Goal: Transaction & Acquisition: Book appointment/travel/reservation

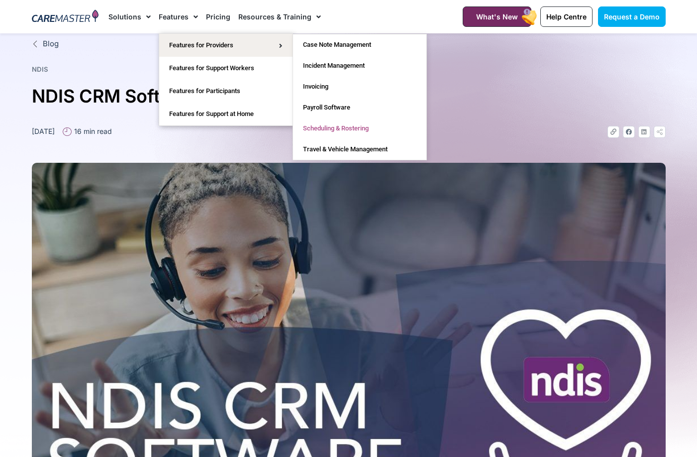
click at [360, 126] on link "Scheduling & Rostering" at bounding box center [359, 128] width 133 height 21
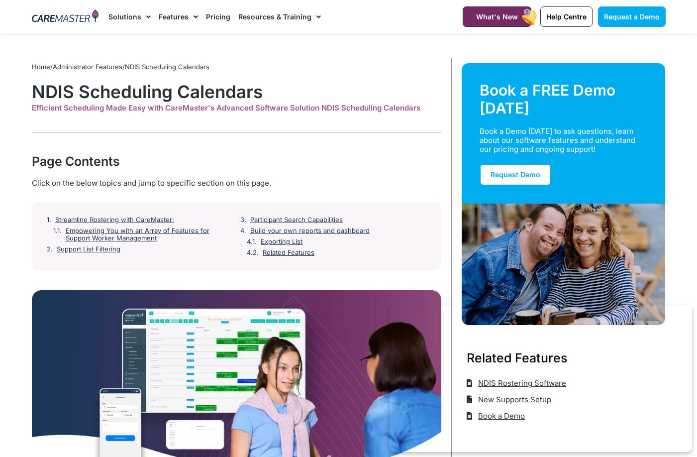
click at [206, 22] on link "Pricing" at bounding box center [218, 16] width 24 height 33
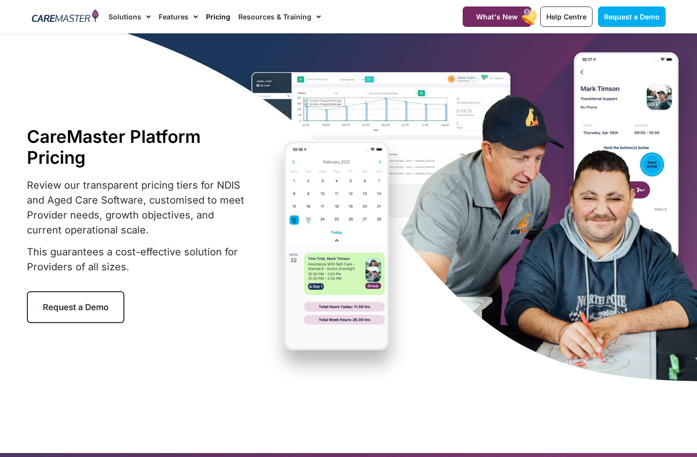
click at [57, 136] on h1 "CareMaster Platform Pricing" at bounding box center [139, 147] width 224 height 42
drag, startPoint x: 57, startPoint y: 136, endPoint x: 107, endPoint y: 136, distance: 50.3
click at [107, 136] on h1 "CareMaster Platform Pricing" at bounding box center [139, 147] width 224 height 42
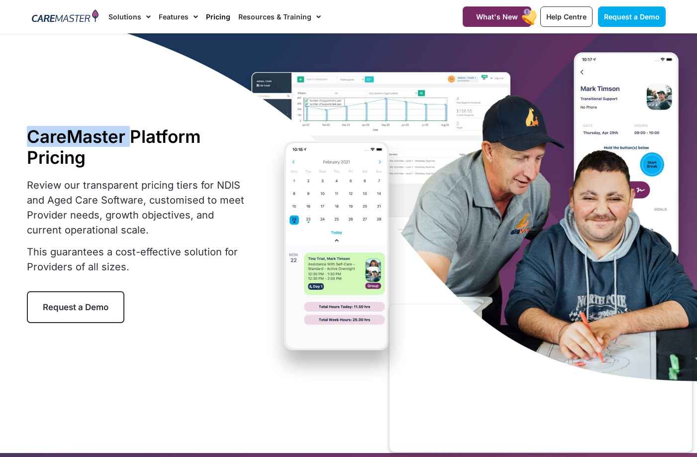
copy h1 "CareMaster"
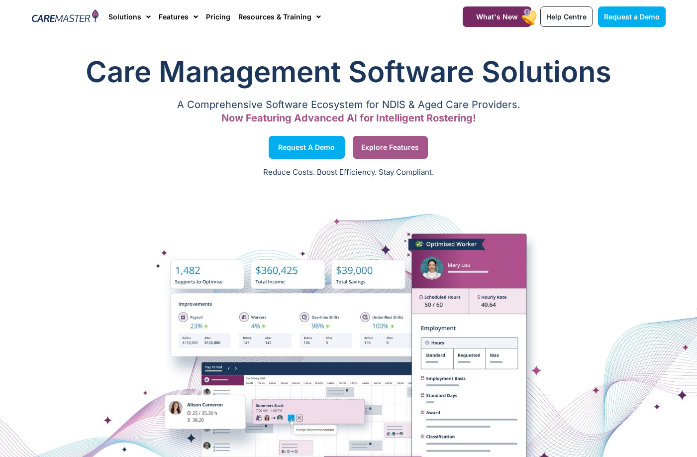
click at [391, 156] on link "Explore Features" at bounding box center [390, 147] width 75 height 23
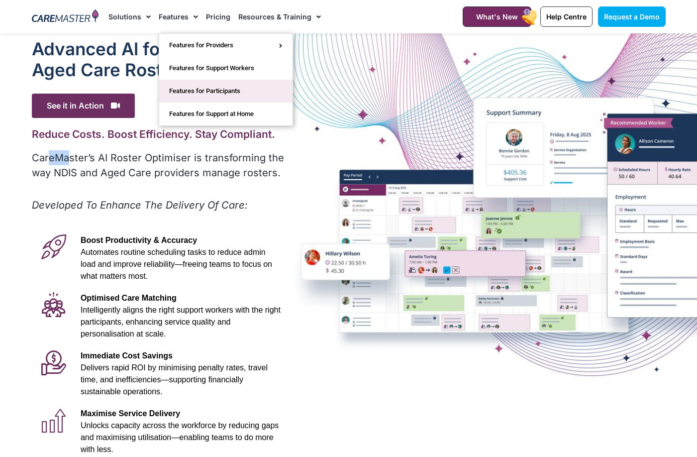
click at [198, 83] on link "Features for Participants" at bounding box center [225, 91] width 133 height 23
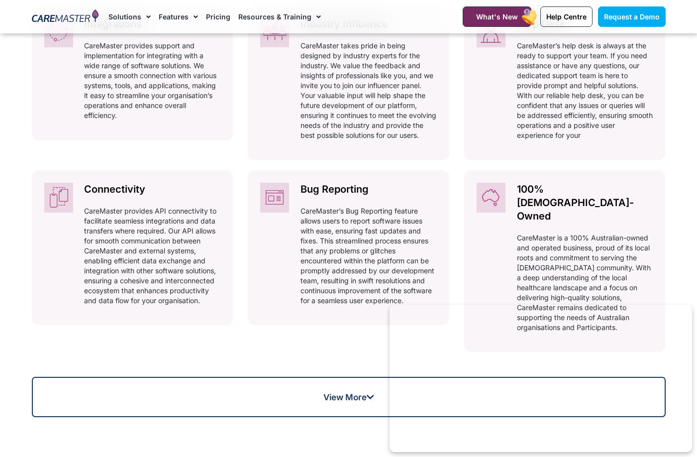
scroll to position [660, 0]
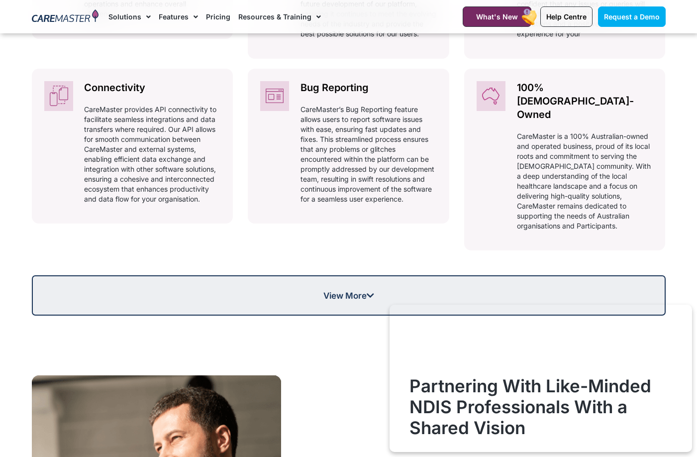
click at [274, 275] on link "View More" at bounding box center [349, 295] width 634 height 40
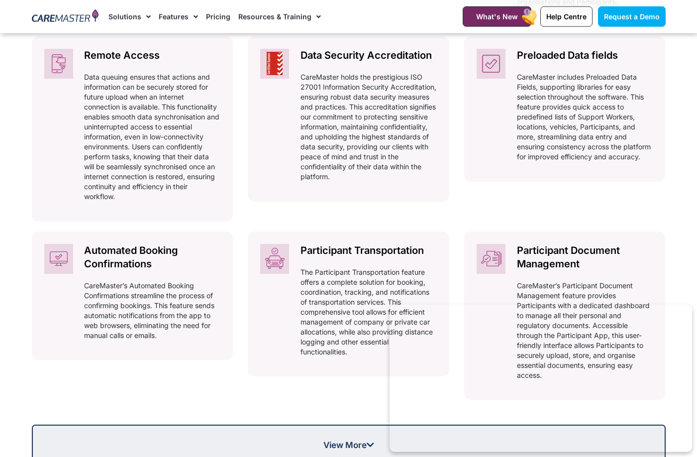
scroll to position [1016, 0]
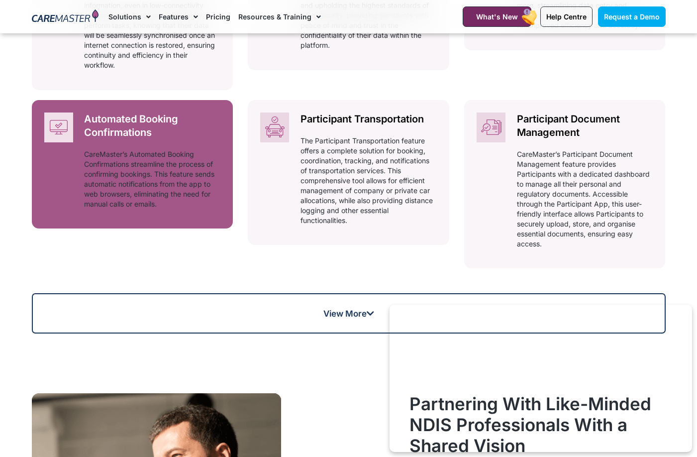
click at [113, 149] on p "CareMaster’s Automated Booking Confirmations streamline the process of confirmi…" at bounding box center [152, 179] width 136 height 60
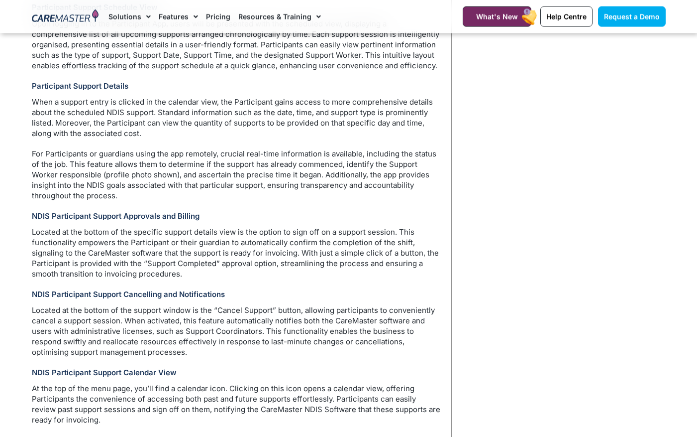
scroll to position [1237, 0]
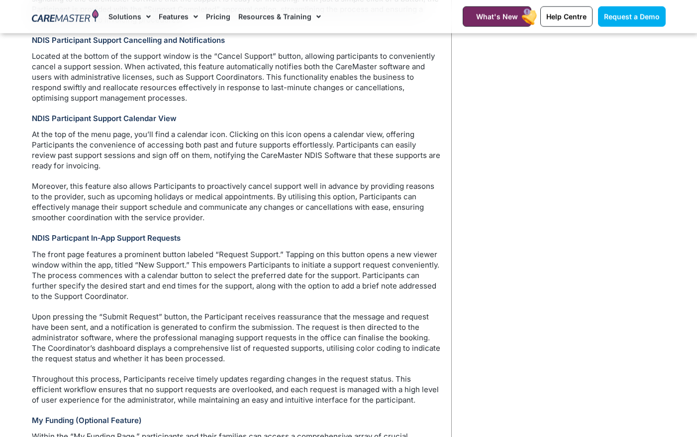
click at [502, 331] on div "Home / NDIS Software: Participant App Features Book a FREE Demo today Book a De…" at bounding box center [561, 40] width 219 height 2439
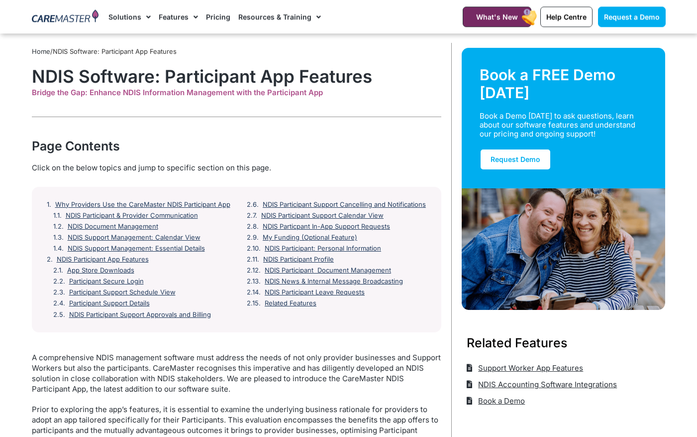
scroll to position [0, 0]
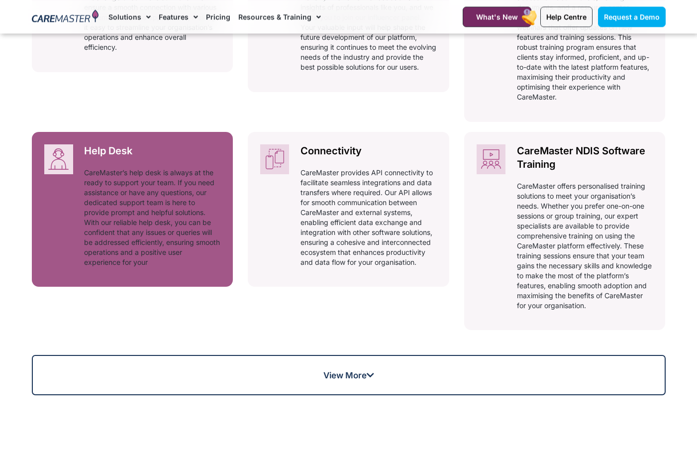
scroll to position [660, 0]
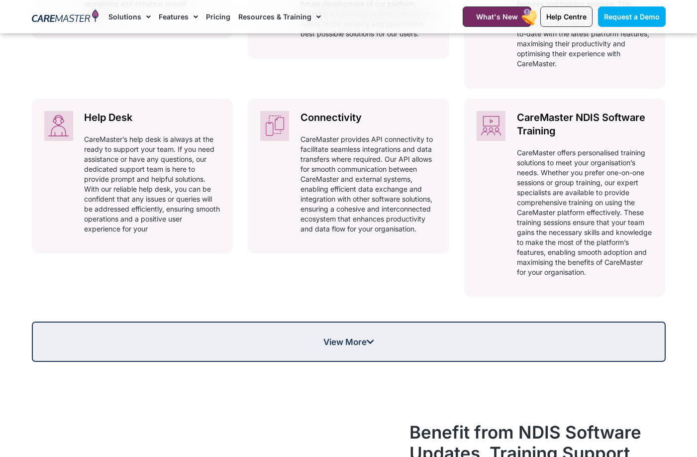
click at [253, 343] on span "View More" at bounding box center [349, 342] width 632 height 8
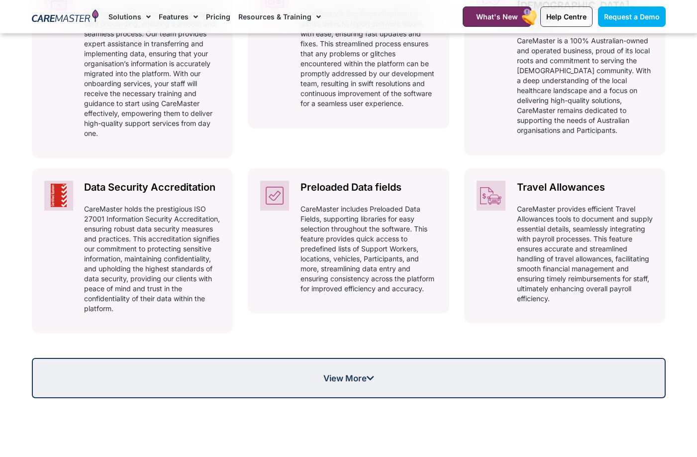
scroll to position [1016, 0]
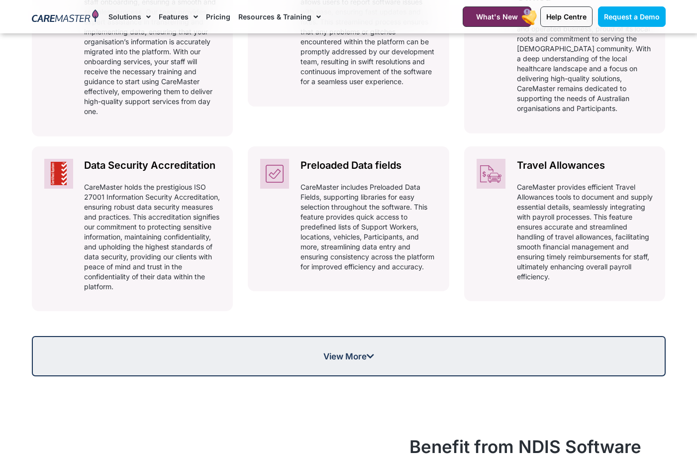
click at [200, 369] on link "View More" at bounding box center [349, 356] width 634 height 40
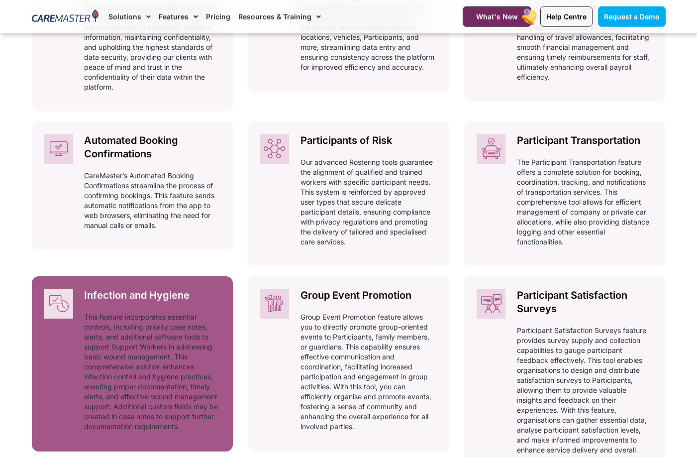
scroll to position [1219, 0]
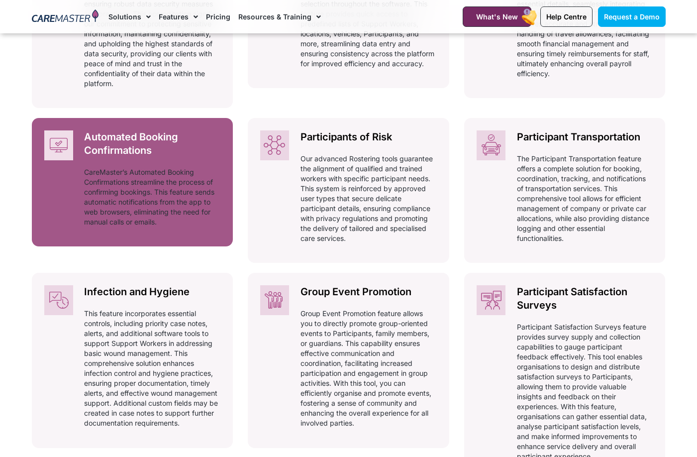
click at [119, 192] on p "CareMaster’s Automated Booking Confirmations streamline the process of confirmi…" at bounding box center [152, 197] width 136 height 60
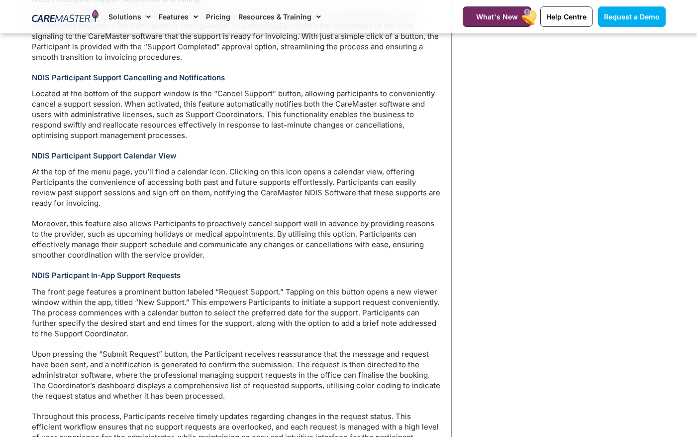
scroll to position [1310, 0]
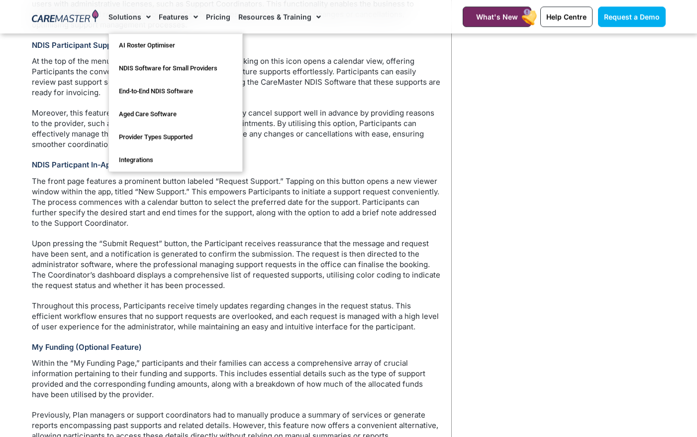
click at [139, 17] on link "Solutions" at bounding box center [130, 16] width 42 height 33
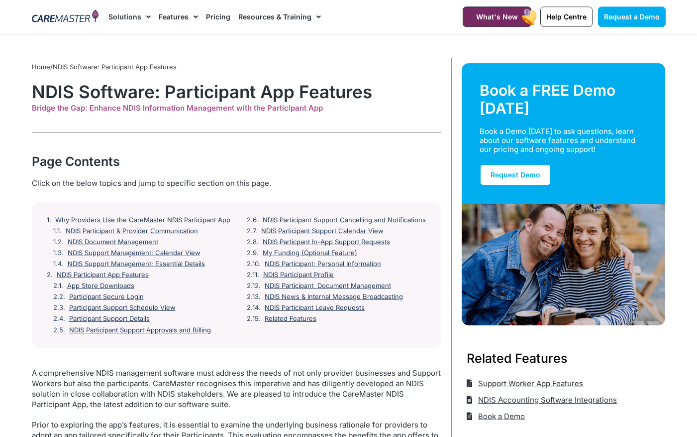
scroll to position [0, 0]
click at [170, 18] on link "Features" at bounding box center [178, 16] width 39 height 33
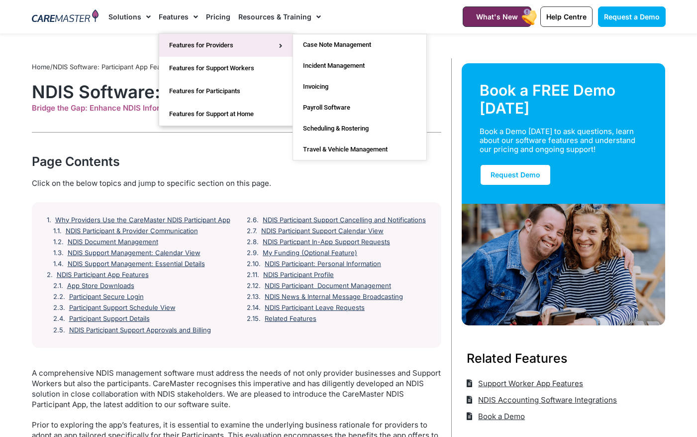
click at [228, 45] on link "Features for Providers" at bounding box center [225, 45] width 133 height 23
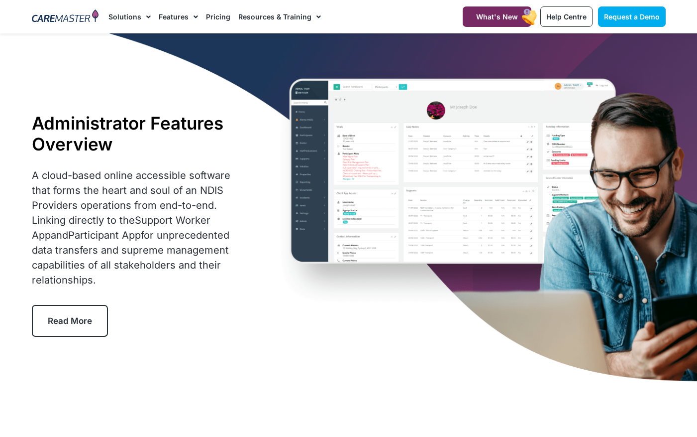
click at [387, 192] on div "Administrator Features Overview A cloud-based online accessible software that f…" at bounding box center [349, 224] width 644 height 382
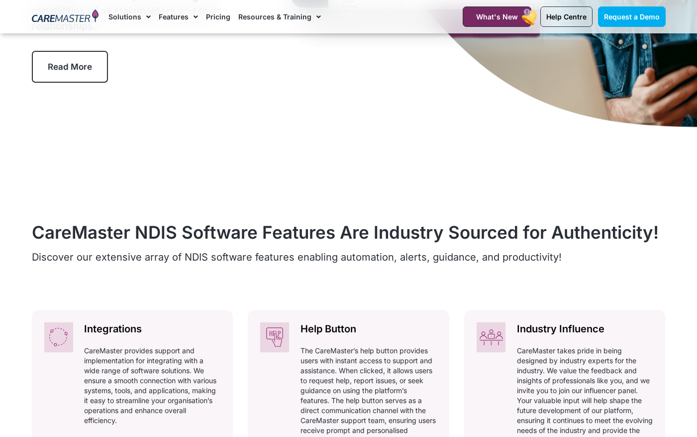
scroll to position [51, 0]
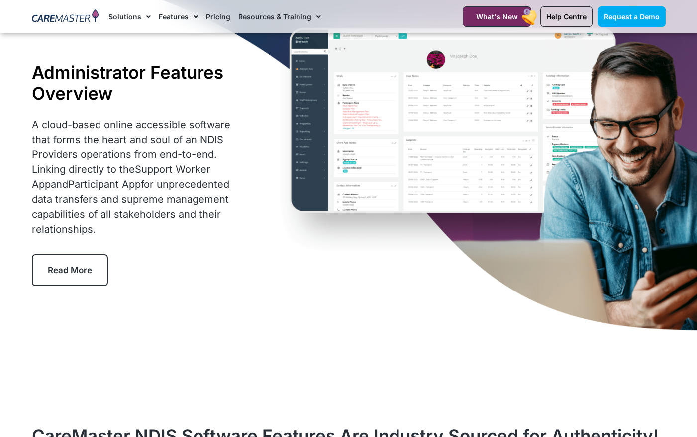
click at [277, 143] on div "Administrator Features Overview A cloud-based online accessible software that f…" at bounding box center [349, 174] width 644 height 382
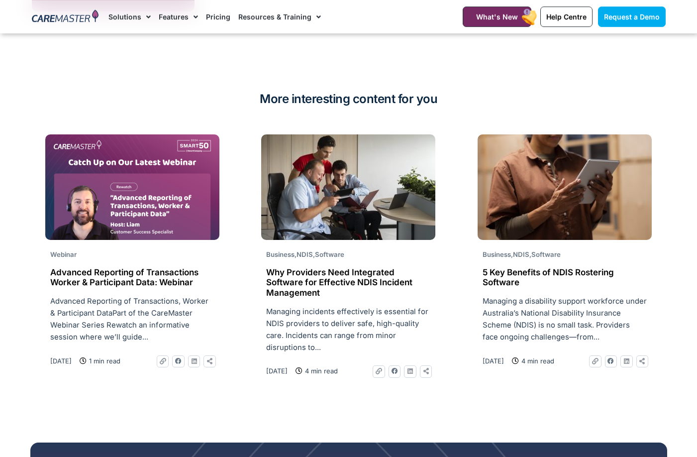
scroll to position [1219, 0]
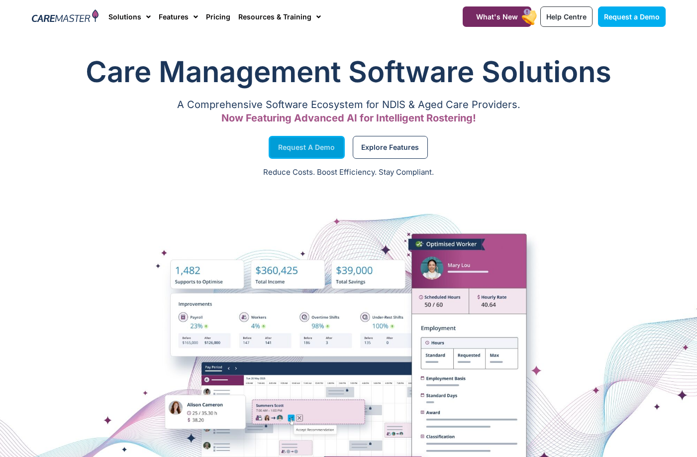
click at [319, 149] on span "Request a Demo" at bounding box center [306, 147] width 57 height 5
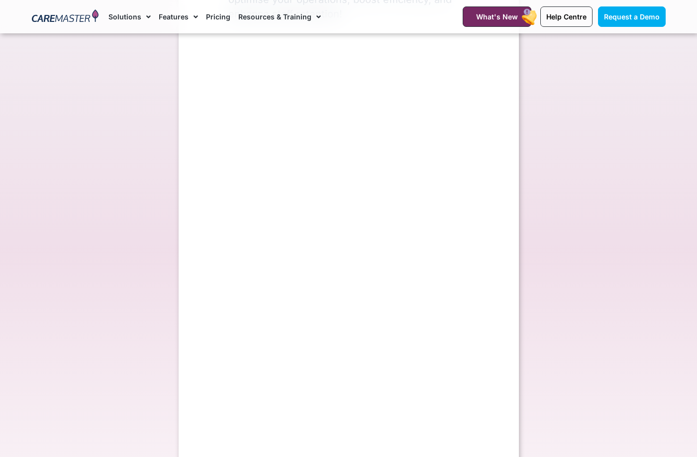
scroll to position [305, 0]
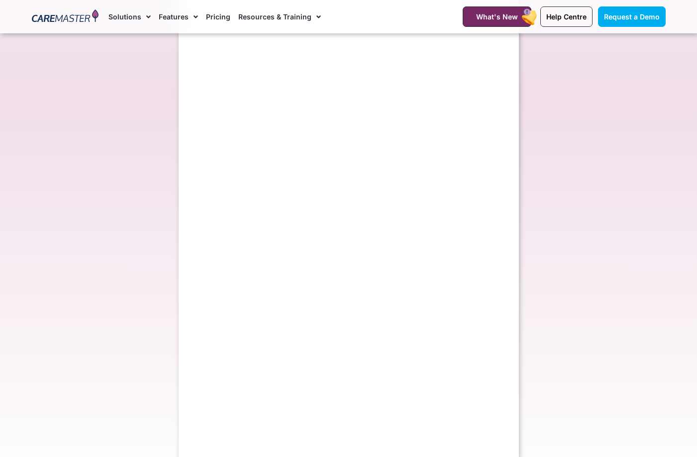
select select "**"
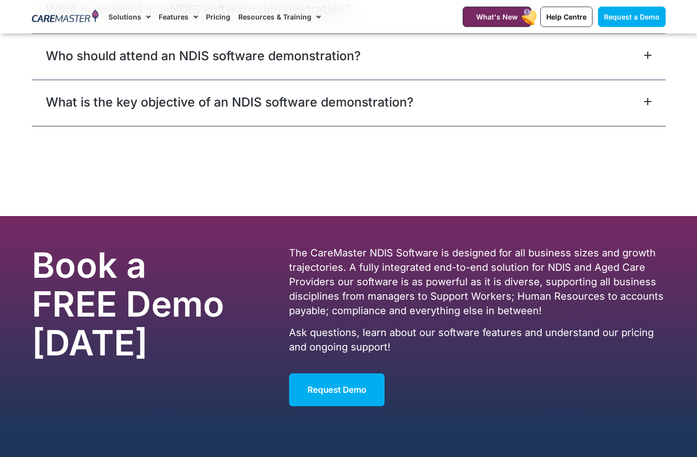
scroll to position [1473, 0]
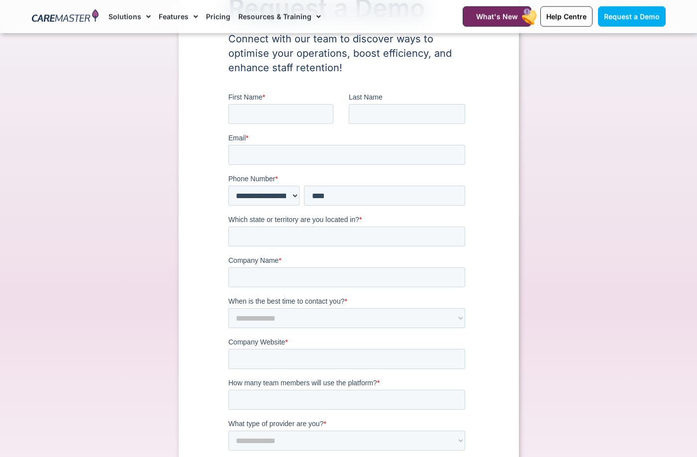
scroll to position [51, 0]
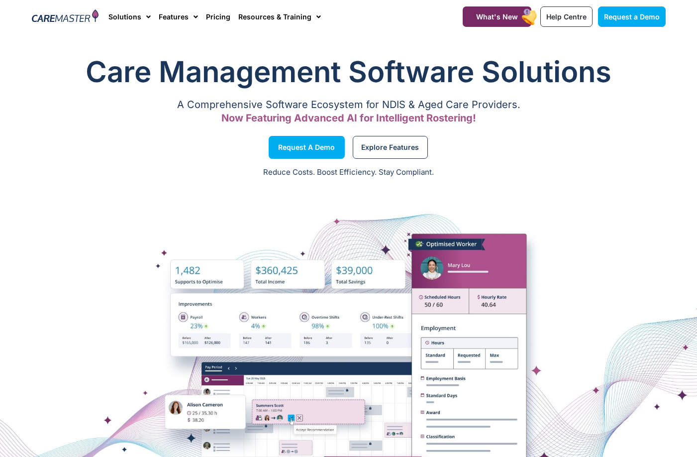
click at [500, 108] on p "A Comprehensive Software Ecosystem for NDIS & Aged Care Providers." at bounding box center [349, 105] width 634 height 6
click at [546, 165] on div "Reduce Costs. Boost Efficiency. Stay Compliant." at bounding box center [348, 173] width 697 height 24
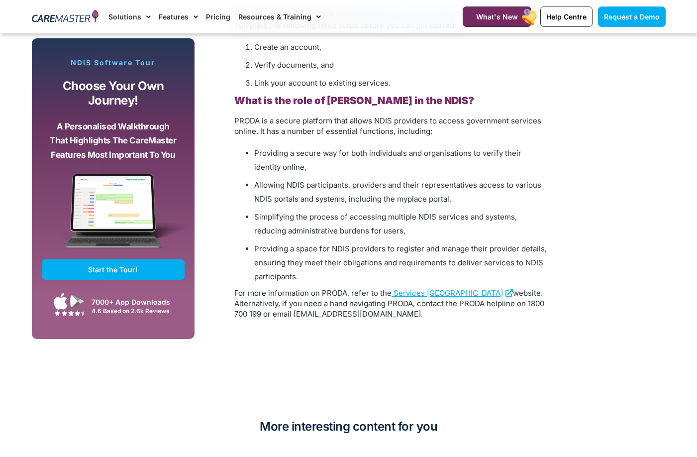
scroll to position [2691, 0]
